Goal: Information Seeking & Learning: Check status

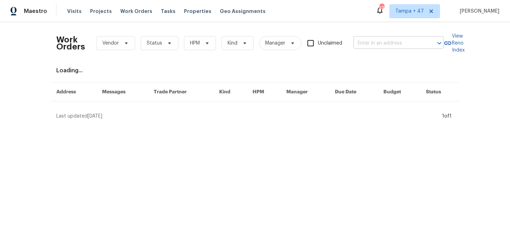
click at [398, 45] on input "text" at bounding box center [388, 43] width 70 height 11
paste input "[STREET_ADDRESS][PERSON_NAME]"
type input "[STREET_ADDRESS][PERSON_NAME]"
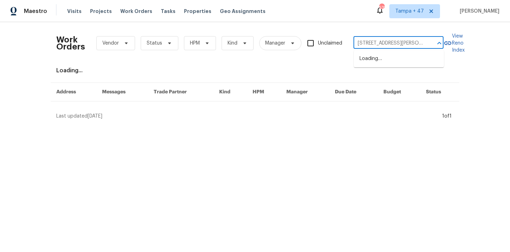
scroll to position [0, 20]
click at [398, 65] on li "[STREET_ADDRESS]" at bounding box center [399, 59] width 90 height 12
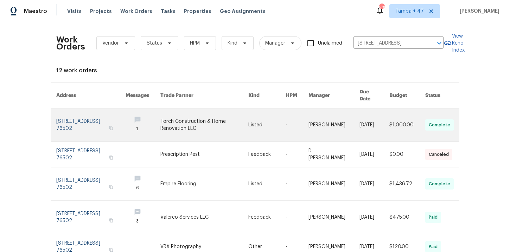
click at [74, 118] on link at bounding box center [90, 125] width 69 height 33
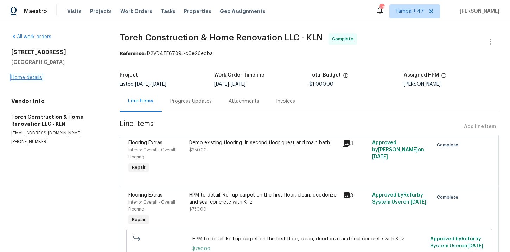
click at [29, 80] on link "Home details" at bounding box center [26, 77] width 31 height 5
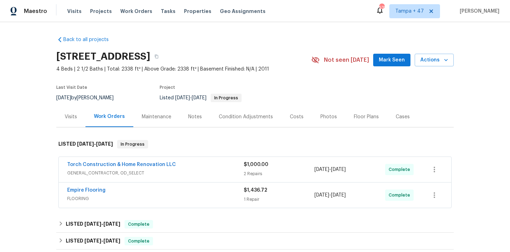
click at [197, 192] on div "Empire Flooring" at bounding box center [155, 191] width 176 height 8
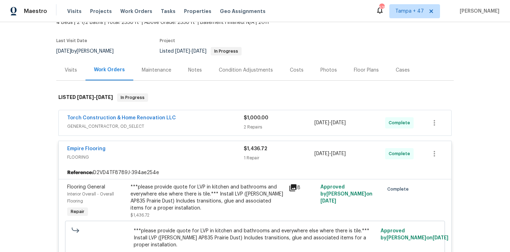
scroll to position [118, 0]
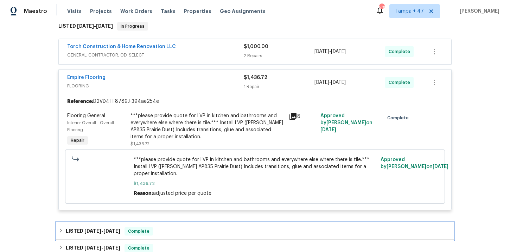
click at [172, 227] on div "LISTED [DATE] - [DATE] Complete" at bounding box center [254, 231] width 397 height 17
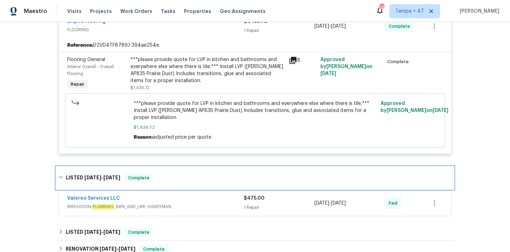
scroll to position [207, 0]
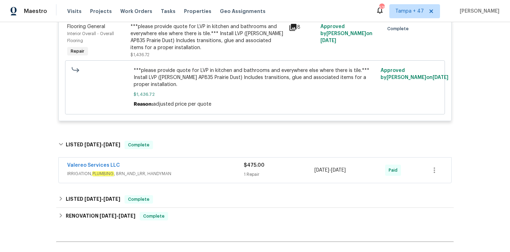
click at [212, 172] on span "IRRIGATION, PLUMBING , BRN_AND_LRR, HANDYMAN" at bounding box center [155, 174] width 176 height 7
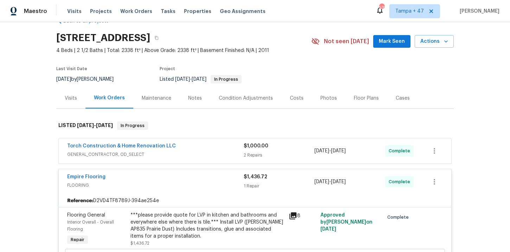
scroll to position [28, 0]
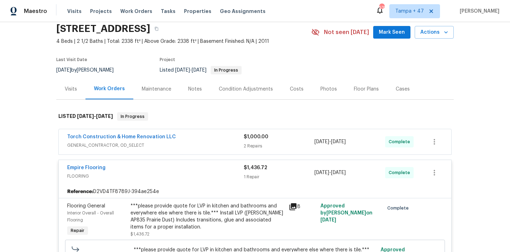
click at [216, 139] on div "Torch Construction & Home Renovation LLC" at bounding box center [155, 138] width 176 height 8
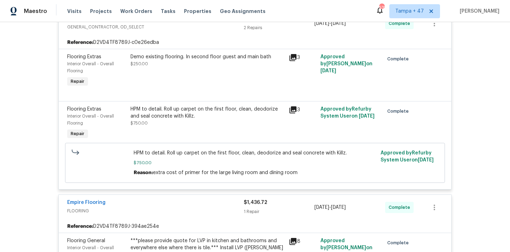
scroll to position [253, 0]
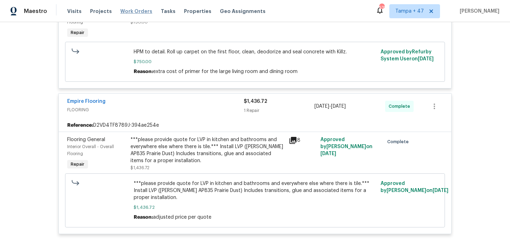
click at [139, 9] on span "Work Orders" at bounding box center [136, 11] width 32 height 7
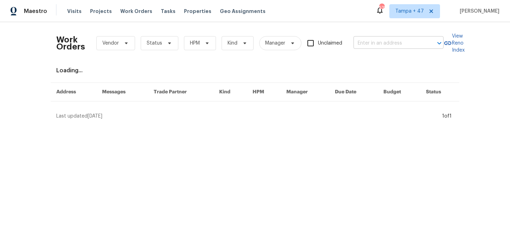
click at [372, 42] on input "text" at bounding box center [388, 43] width 70 height 11
paste input "[STREET_ADDRESS]"
type input "[STREET_ADDRESS]"
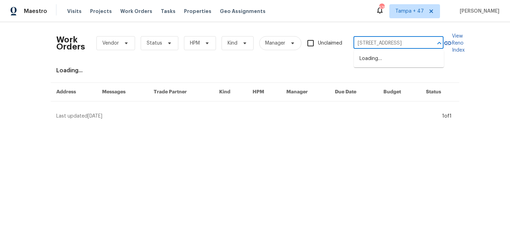
scroll to position [0, 34]
click at [383, 61] on li "[STREET_ADDRESS]" at bounding box center [399, 59] width 90 height 12
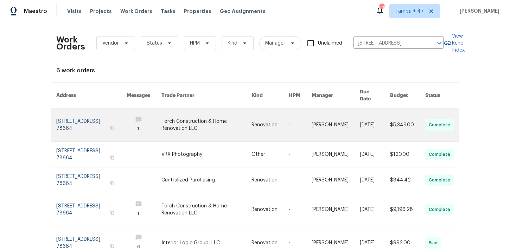
click at [86, 120] on link at bounding box center [91, 125] width 70 height 33
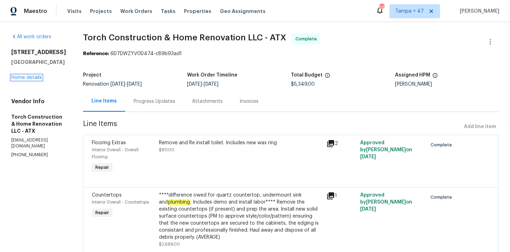
click at [33, 78] on link "Home details" at bounding box center [26, 77] width 31 height 5
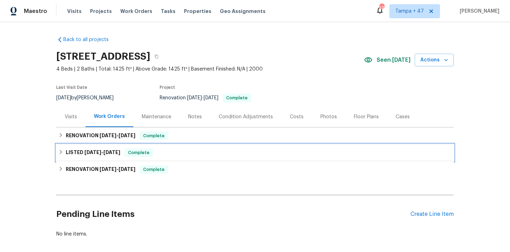
click at [213, 152] on div "LISTED [DATE] - [DATE] Complete" at bounding box center [254, 153] width 393 height 8
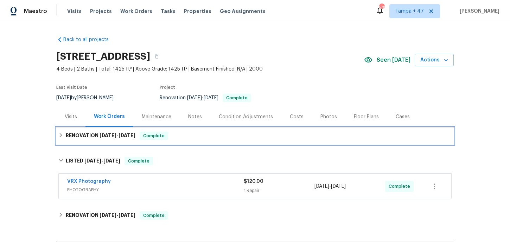
click at [196, 141] on div "RENOVATION [DATE] - [DATE] Complete" at bounding box center [254, 136] width 397 height 17
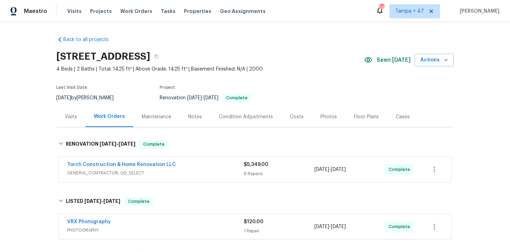
click at [204, 174] on span "GENERAL_CONTRACTOR, OD_SELECT" at bounding box center [155, 173] width 176 height 7
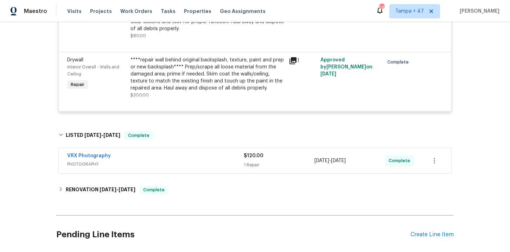
scroll to position [571, 0]
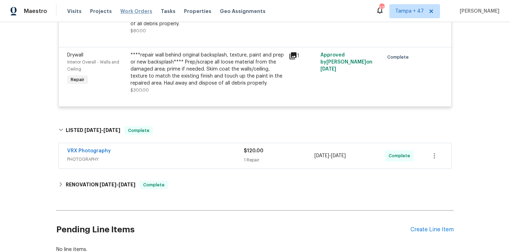
click at [137, 8] on span "Work Orders" at bounding box center [136, 11] width 32 height 7
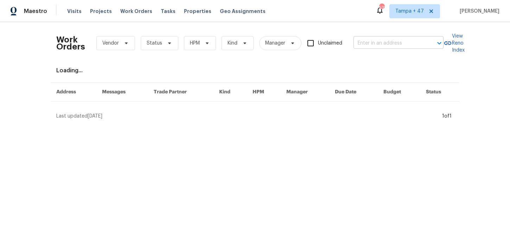
click at [382, 40] on input "text" at bounding box center [388, 43] width 70 height 11
paste input "[STREET_ADDRESS][PERSON_NAME]"
type input "[STREET_ADDRESS][PERSON_NAME]"
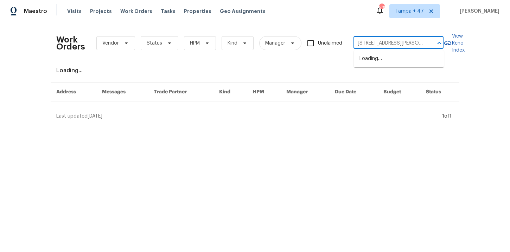
scroll to position [0, 17]
click at [384, 57] on li "[STREET_ADDRESS][PERSON_NAME]" at bounding box center [399, 62] width 90 height 19
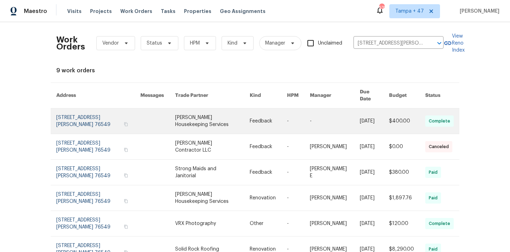
click at [76, 113] on link at bounding box center [98, 121] width 84 height 25
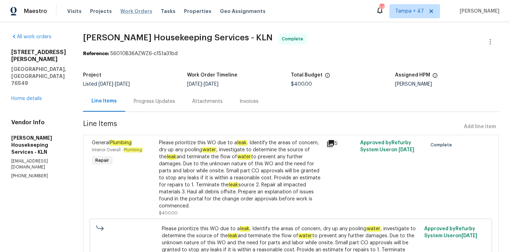
click at [137, 13] on span "Work Orders" at bounding box center [136, 11] width 32 height 7
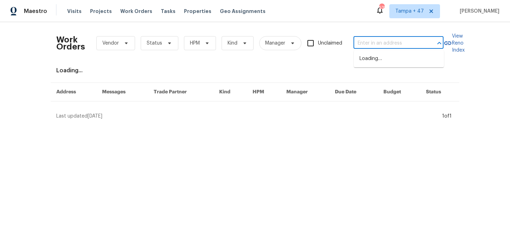
click at [373, 41] on input "text" at bounding box center [388, 43] width 70 height 11
paste input "[STREET_ADDRESS][PERSON_NAME][PERSON_NAME]"
type input "[STREET_ADDRESS][PERSON_NAME][PERSON_NAME]"
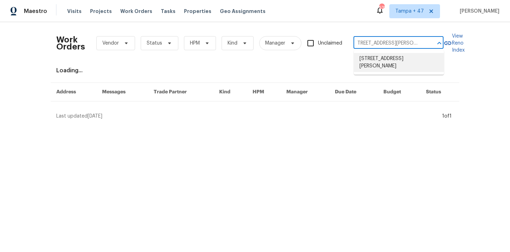
click at [385, 60] on li "[STREET_ADDRESS][PERSON_NAME]" at bounding box center [399, 62] width 90 height 19
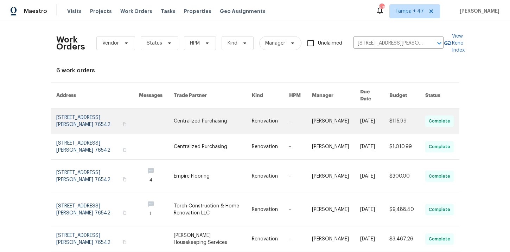
click at [77, 117] on link at bounding box center [97, 121] width 83 height 25
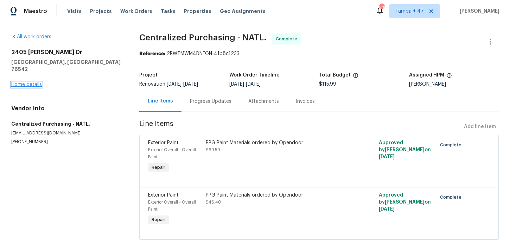
click at [32, 82] on link "Home details" at bounding box center [26, 84] width 31 height 5
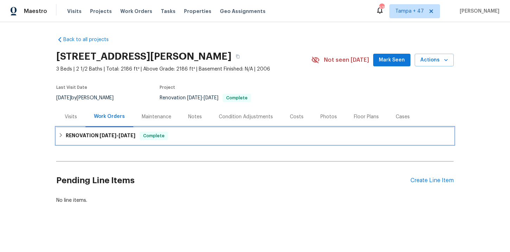
click at [185, 137] on div "RENOVATION [DATE] - [DATE] Complete" at bounding box center [254, 136] width 393 height 8
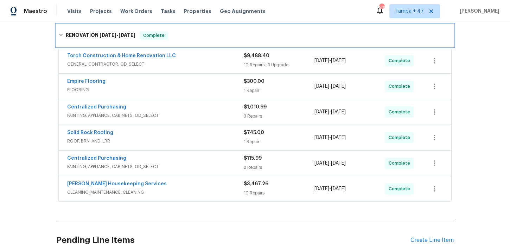
scroll to position [109, 0]
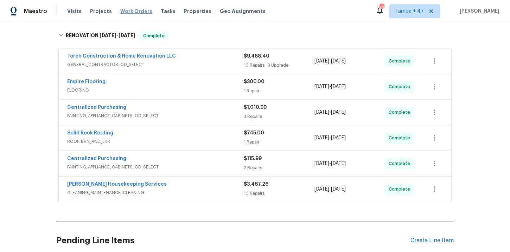
click at [134, 12] on span "Work Orders" at bounding box center [136, 11] width 32 height 7
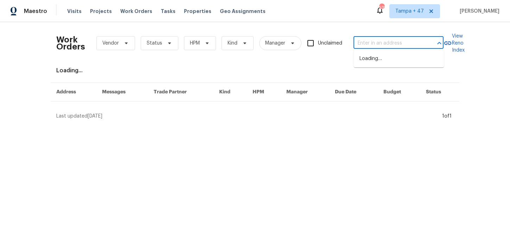
click at [365, 42] on input "text" at bounding box center [388, 43] width 70 height 11
paste input "[STREET_ADDRESS][PERSON_NAME][DATE]"
type input "[STREET_ADDRESS][PERSON_NAME][DATE]"
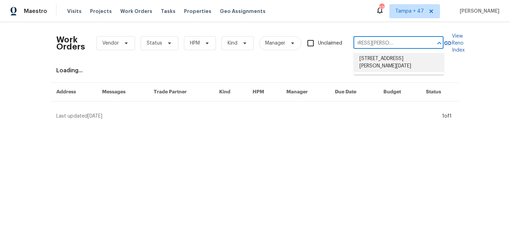
click at [391, 59] on li "[STREET_ADDRESS][PERSON_NAME][DATE]" at bounding box center [399, 62] width 90 height 19
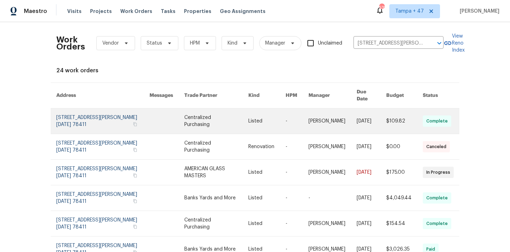
click at [80, 117] on link at bounding box center [102, 121] width 93 height 25
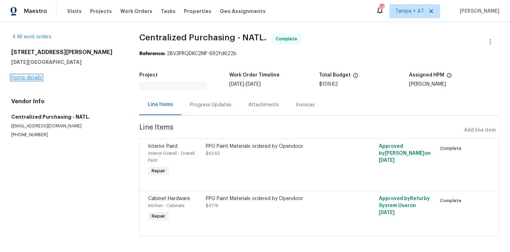
click at [33, 78] on link "Home details" at bounding box center [26, 77] width 31 height 5
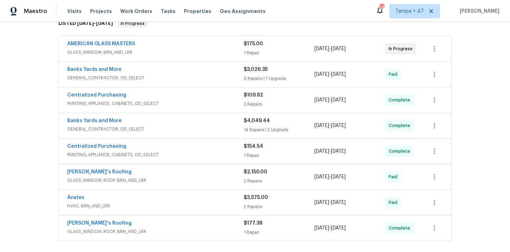
scroll to position [76, 0]
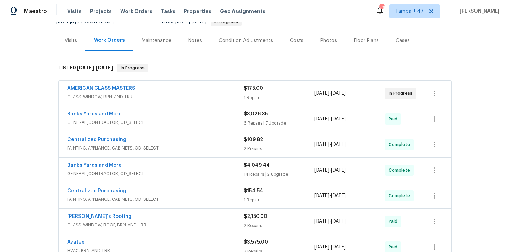
click at [200, 92] on div "AMERICAN GLASS MASTERS" at bounding box center [155, 89] width 176 height 8
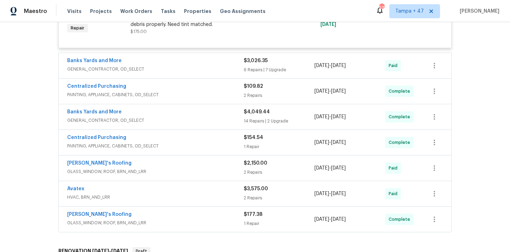
scroll to position [204, 0]
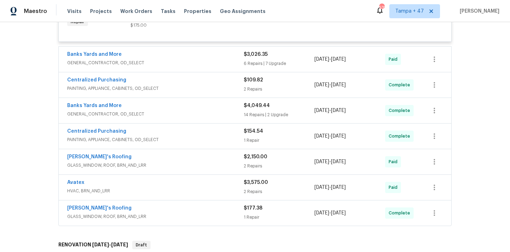
click at [193, 106] on div "Banks Yards and More" at bounding box center [155, 106] width 176 height 8
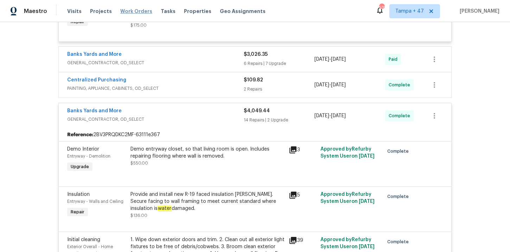
click at [137, 11] on span "Work Orders" at bounding box center [136, 11] width 32 height 7
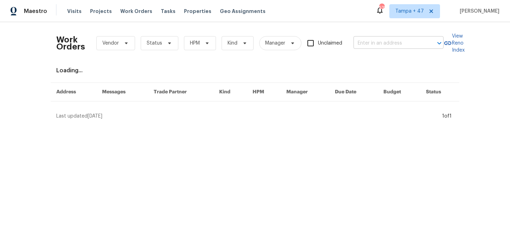
click at [390, 45] on input "text" at bounding box center [388, 43] width 70 height 11
paste input "[STREET_ADDRESS][PERSON_NAME]"
type input "[STREET_ADDRESS][PERSON_NAME]"
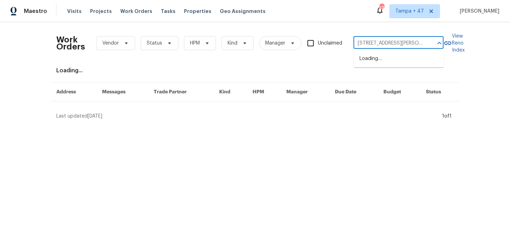
scroll to position [0, 28]
click at [378, 62] on li "[STREET_ADDRESS][PERSON_NAME]" at bounding box center [399, 62] width 90 height 19
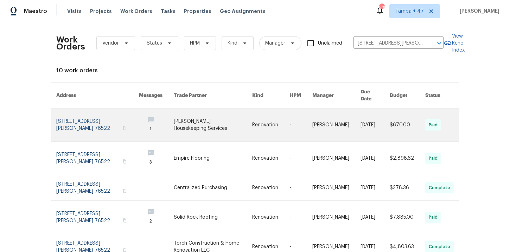
click at [77, 123] on link at bounding box center [97, 125] width 83 height 33
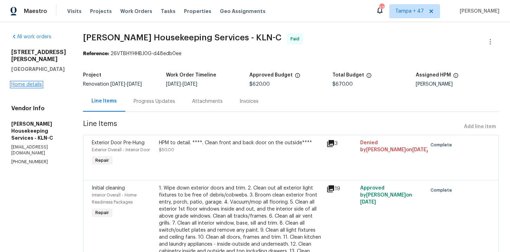
click at [31, 82] on link "Home details" at bounding box center [26, 84] width 31 height 5
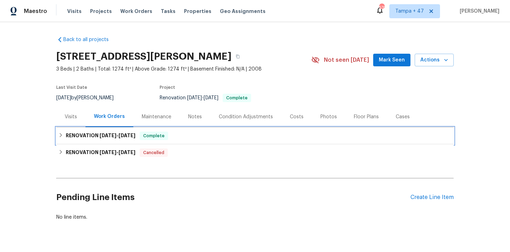
click at [203, 139] on div "RENOVATION [DATE] - [DATE] Complete" at bounding box center [254, 136] width 393 height 8
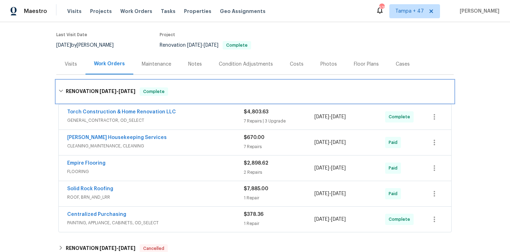
scroll to position [101, 0]
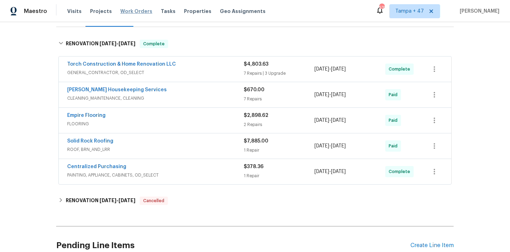
click at [129, 9] on span "Work Orders" at bounding box center [136, 11] width 32 height 7
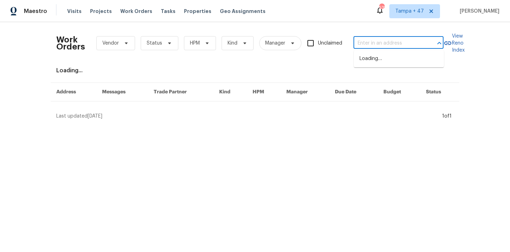
click at [366, 44] on input "text" at bounding box center [388, 43] width 70 height 11
paste input "[STREET_ADDRESS]"
type input "[STREET_ADDRESS]"
click at [390, 64] on li "[STREET_ADDRESS]" at bounding box center [399, 59] width 90 height 12
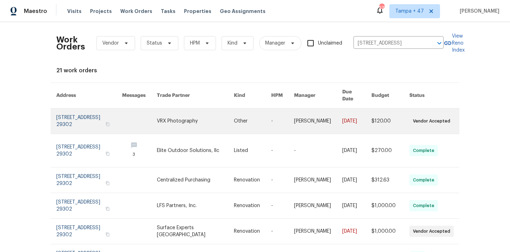
click at [77, 118] on link at bounding box center [89, 121] width 66 height 25
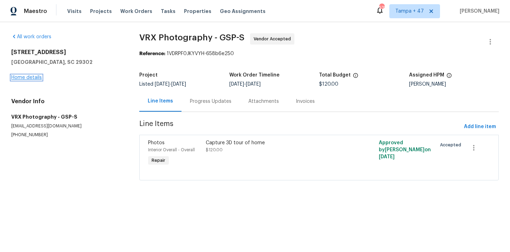
click at [34, 78] on link "Home details" at bounding box center [26, 77] width 31 height 5
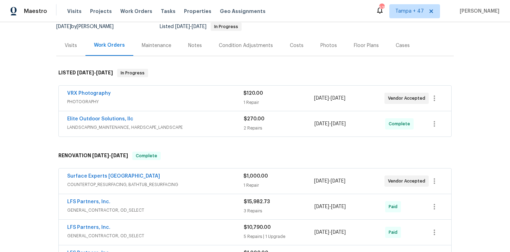
scroll to position [112, 0]
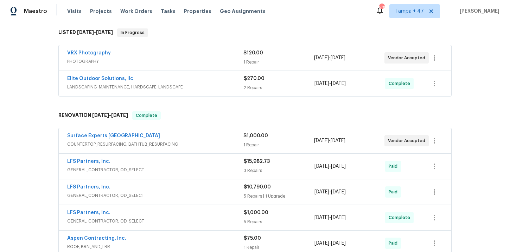
click at [212, 80] on div "Elite Outdoor Solutions, llc" at bounding box center [155, 79] width 176 height 8
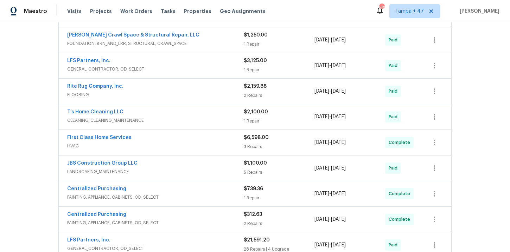
scroll to position [572, 0]
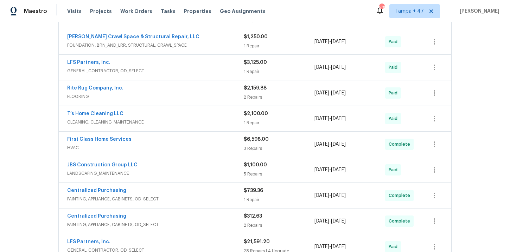
click at [209, 146] on span "HVAC" at bounding box center [155, 148] width 176 height 7
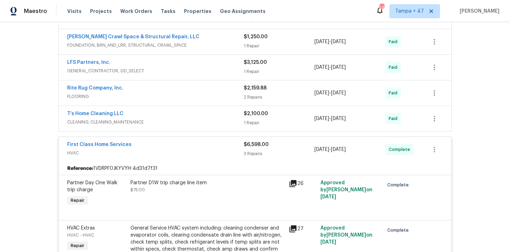
click at [194, 94] on span "FLOORING" at bounding box center [155, 96] width 176 height 7
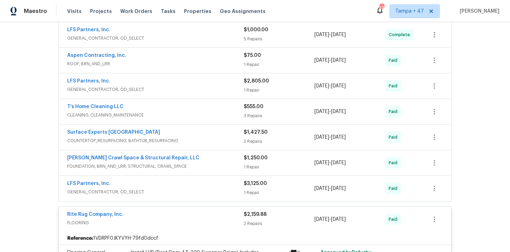
click at [192, 85] on div "LFS Partners, Inc." at bounding box center [155, 82] width 176 height 8
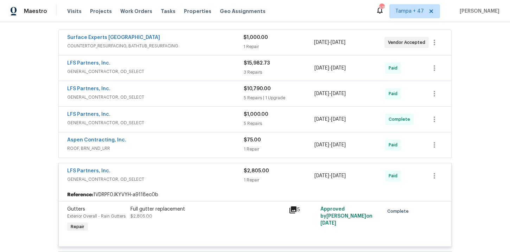
scroll to position [363, 0]
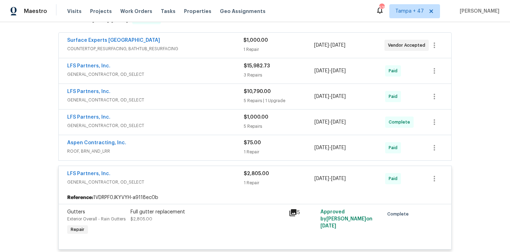
click at [191, 97] on span "GENERAL_CONTRACTOR, OD_SELECT" at bounding box center [155, 100] width 176 height 7
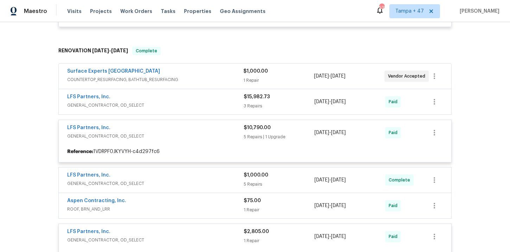
scroll to position [332, 0]
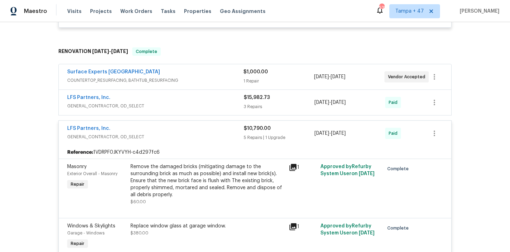
click at [190, 109] on span "GENERAL_CONTRACTOR, OD_SELECT" at bounding box center [155, 106] width 176 height 7
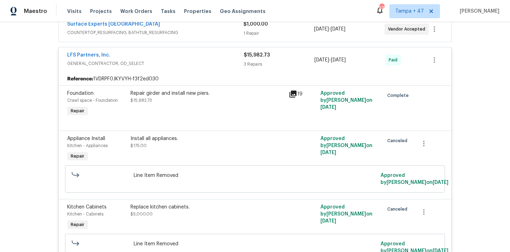
scroll to position [416, 0]
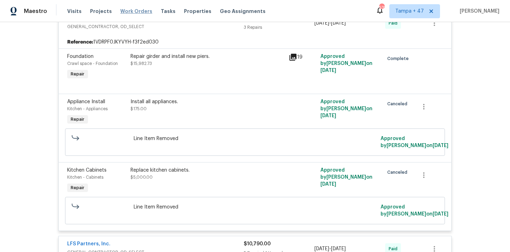
click at [130, 13] on span "Work Orders" at bounding box center [136, 11] width 32 height 7
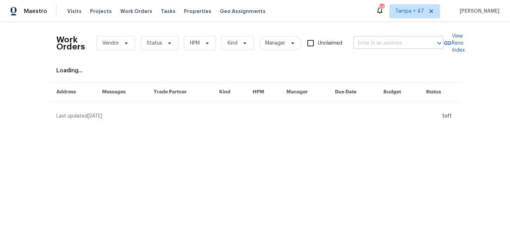
click at [386, 41] on input "text" at bounding box center [388, 43] width 70 height 11
paste input "[STREET_ADDRESS][PERSON_NAME]"
type input "[STREET_ADDRESS][PERSON_NAME]"
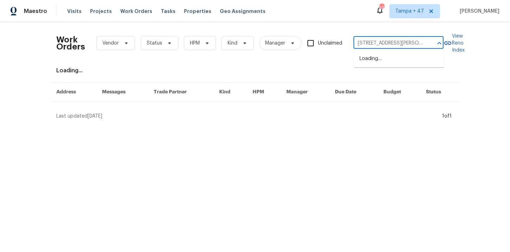
scroll to position [0, 11]
click at [388, 55] on li "[STREET_ADDRESS][PERSON_NAME]" at bounding box center [399, 62] width 90 height 19
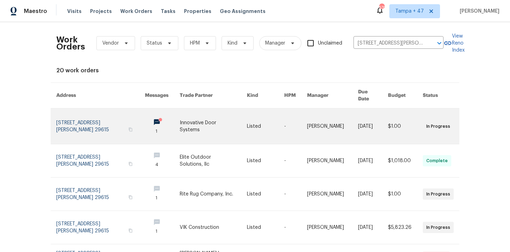
click at [85, 117] on link at bounding box center [100, 127] width 89 height 36
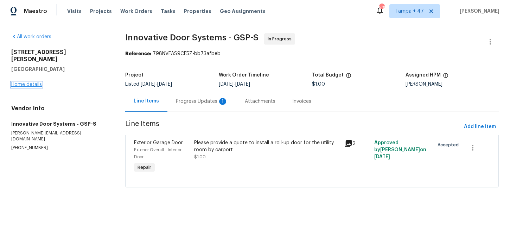
click at [26, 82] on link "Home details" at bounding box center [26, 84] width 31 height 5
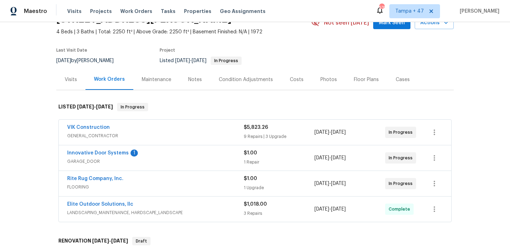
scroll to position [99, 0]
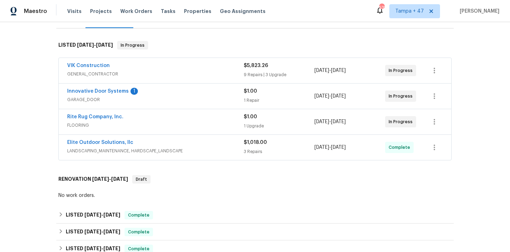
click at [206, 144] on div "Elite Outdoor Solutions, llc" at bounding box center [155, 143] width 176 height 8
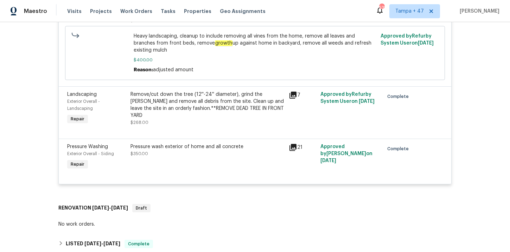
scroll to position [392, 0]
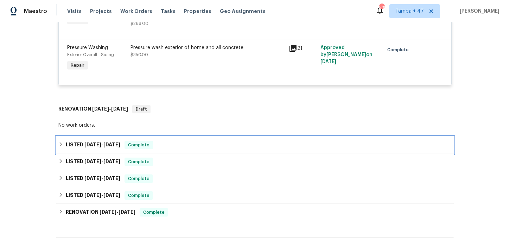
click at [193, 144] on div "LISTED [DATE] - [DATE] Complete" at bounding box center [254, 145] width 393 height 8
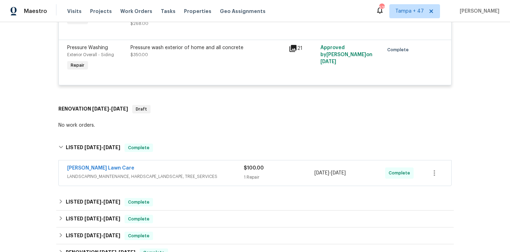
click at [225, 178] on span "LANDSCAPING_MAINTENANCE, HARDSCAPE_LANDSCAPE, TREE_SERVICES" at bounding box center [155, 176] width 176 height 7
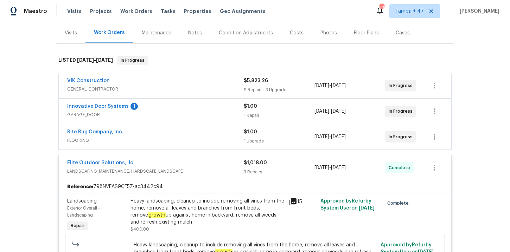
scroll to position [0, 0]
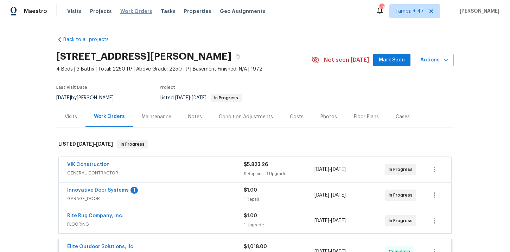
click at [131, 13] on span "Work Orders" at bounding box center [136, 11] width 32 height 7
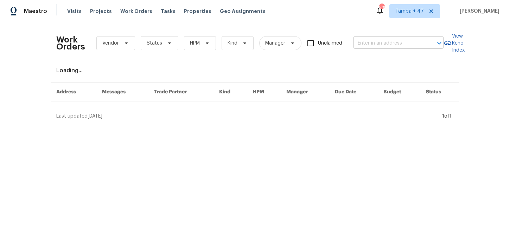
click at [372, 44] on input "text" at bounding box center [388, 43] width 70 height 11
paste input "[STREET_ADDRESS]"
type input "[STREET_ADDRESS]"
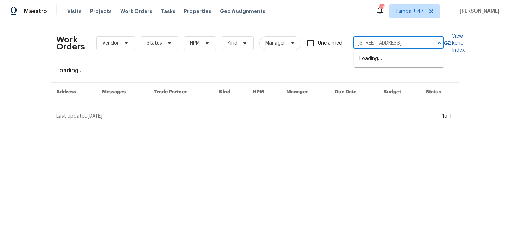
scroll to position [0, 28]
click at [384, 62] on li "[STREET_ADDRESS]" at bounding box center [399, 59] width 90 height 12
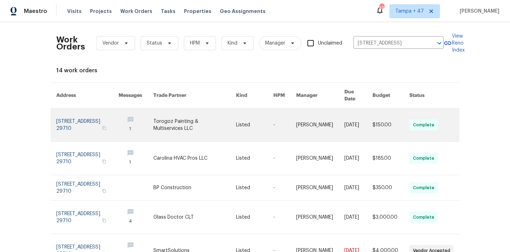
click at [82, 116] on link at bounding box center [87, 125] width 62 height 33
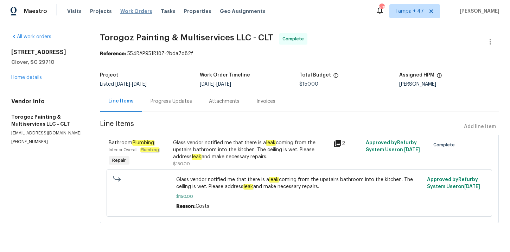
click at [139, 11] on span "Work Orders" at bounding box center [136, 11] width 32 height 7
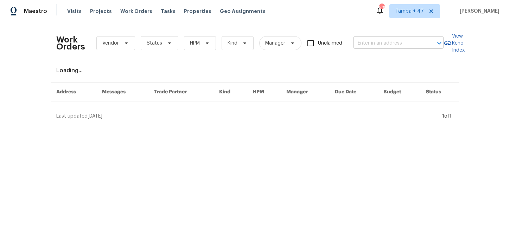
click at [370, 44] on input "text" at bounding box center [388, 43] width 70 height 11
paste input "[STREET_ADDRESS][PERSON_NAME]"
type input "[STREET_ADDRESS][PERSON_NAME]"
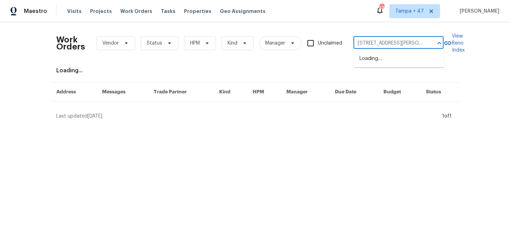
scroll to position [0, 20]
click at [378, 60] on li "[STREET_ADDRESS][PERSON_NAME]" at bounding box center [399, 62] width 90 height 19
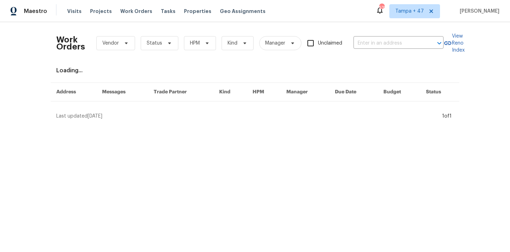
type input "[STREET_ADDRESS][PERSON_NAME]"
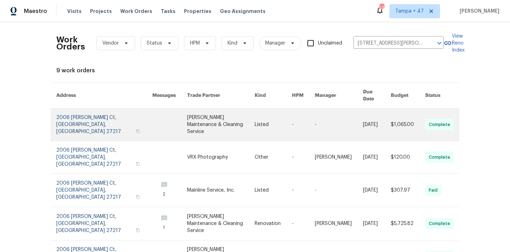
click at [83, 114] on link at bounding box center [104, 125] width 96 height 32
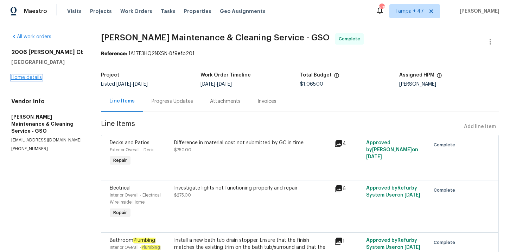
click at [27, 78] on link "Home details" at bounding box center [26, 77] width 31 height 5
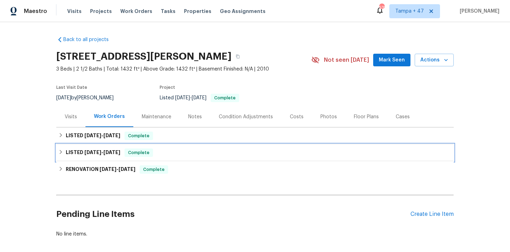
click at [172, 153] on div "LISTED [DATE] - [DATE] Complete" at bounding box center [254, 153] width 393 height 8
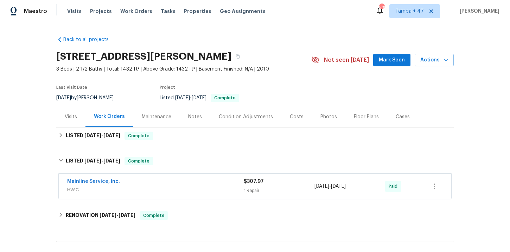
click at [187, 186] on div "Mainline Service, Inc." at bounding box center [155, 182] width 176 height 8
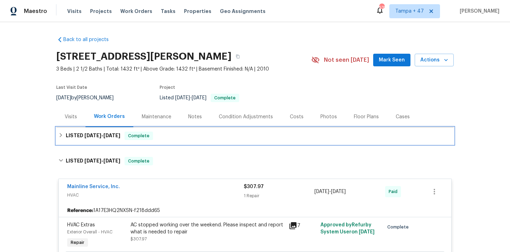
click at [176, 139] on div "LISTED [DATE] - [DATE] Complete" at bounding box center [254, 136] width 393 height 8
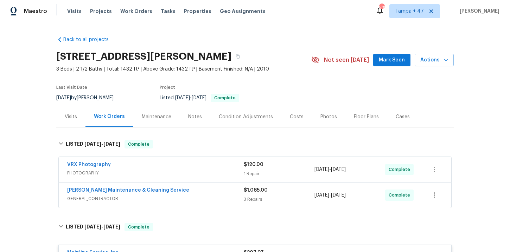
click at [192, 191] on div "[PERSON_NAME] Maintenance & Cleaning Service" at bounding box center [155, 191] width 176 height 8
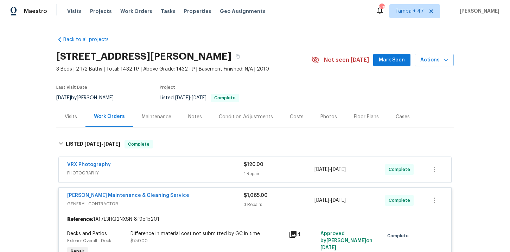
click at [135, 7] on div "Visits Projects Work Orders Tasks Properties Geo Assignments" at bounding box center [170, 11] width 207 height 14
click at [135, 9] on span "Work Orders" at bounding box center [136, 11] width 32 height 7
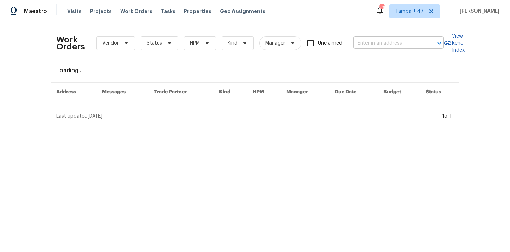
click at [372, 41] on input "text" at bounding box center [388, 43] width 70 height 11
paste input "[STREET_ADDRESS][PERSON_NAME]"
type input "[STREET_ADDRESS][PERSON_NAME]"
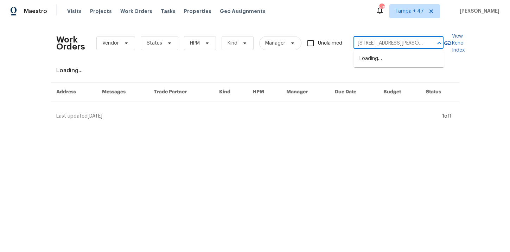
scroll to position [0, 25]
click at [385, 59] on li "[STREET_ADDRESS]" at bounding box center [399, 59] width 90 height 12
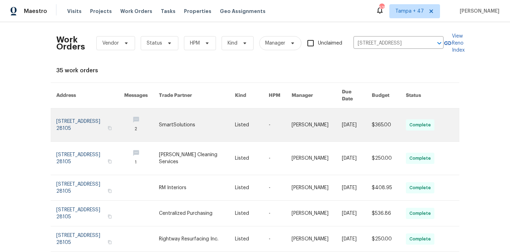
click at [82, 113] on link at bounding box center [90, 125] width 68 height 33
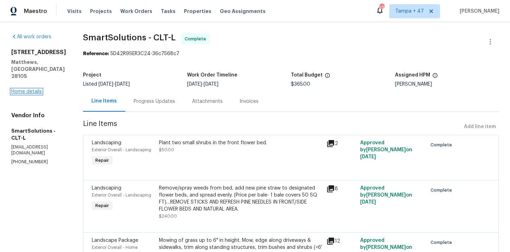
click at [35, 89] on link "Home details" at bounding box center [26, 91] width 31 height 5
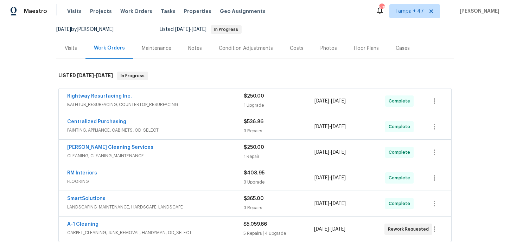
scroll to position [112, 0]
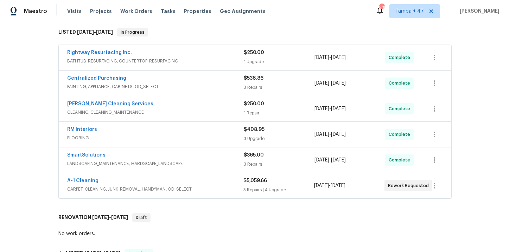
click at [205, 136] on span "FLOORING" at bounding box center [155, 138] width 176 height 7
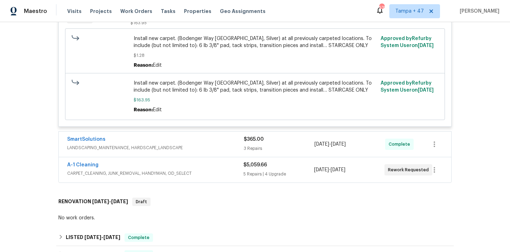
scroll to position [396, 0]
click at [199, 147] on span "LANDSCAPING_MAINTENANCE, HARDSCAPE_LANDSCAPE" at bounding box center [155, 147] width 176 height 7
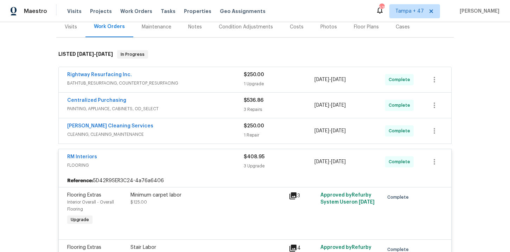
scroll to position [59, 0]
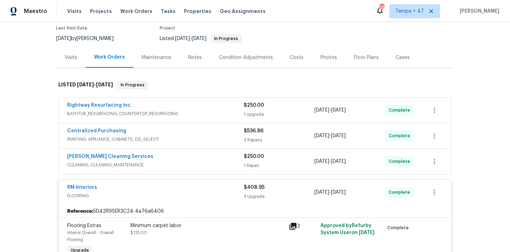
click at [196, 163] on span "CLEANING, CLEANING_MAINTENANCE" at bounding box center [155, 165] width 176 height 7
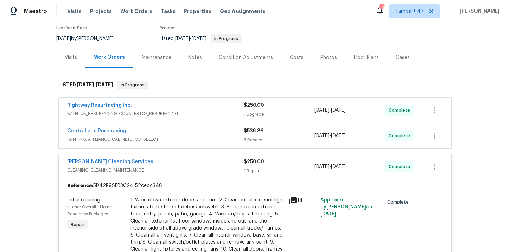
click at [196, 136] on span "PAINTING, APPLIANCE, CABINETS, OD_SELECT" at bounding box center [155, 139] width 176 height 7
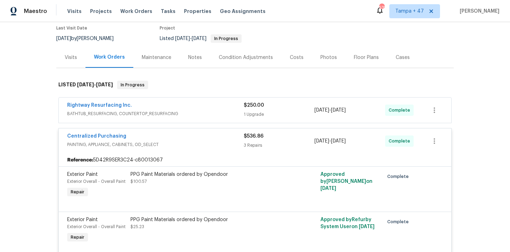
click at [191, 112] on span "BATHTUB_RESURFACING, COUNTERTOP_RESURFACING" at bounding box center [155, 113] width 176 height 7
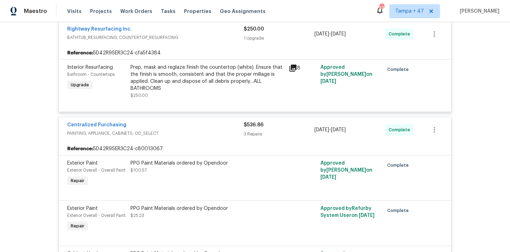
scroll to position [232, 0]
